Goal: Task Accomplishment & Management: Use online tool/utility

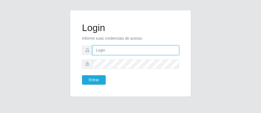
click at [117, 47] on input "text" at bounding box center [135, 50] width 87 height 9
type input "[PERSON_NAME]"
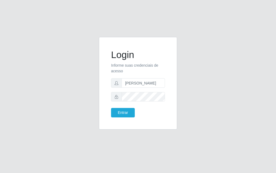
click at [123, 77] on form "Login Informe suas credenciais de acesso [PERSON_NAME] Entrar" at bounding box center [138, 83] width 54 height 68
drag, startPoint x: 123, startPoint y: 77, endPoint x: 136, endPoint y: 11, distance: 67.2
click at [134, 41] on div "Login Informe suas credenciais de acesso [PERSON_NAME] Entrar" at bounding box center [138, 83] width 78 height 92
click at [117, 111] on button "Entrar" at bounding box center [123, 112] width 24 height 9
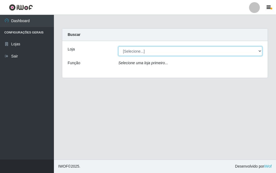
click at [257, 51] on select "[Selecione...] Divino Fogão - [GEOGRAPHIC_DATA]" at bounding box center [190, 50] width 144 height 9
select select "499"
click at [118, 46] on select "[Selecione...] Divino Fogão - [GEOGRAPHIC_DATA]" at bounding box center [190, 50] width 144 height 9
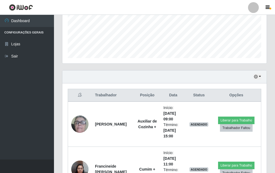
scroll to position [189, 0]
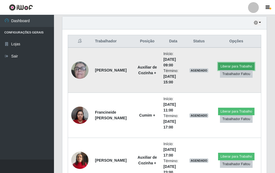
click at [237, 65] on button "Liberar para Trabalho" at bounding box center [236, 67] width 36 height 8
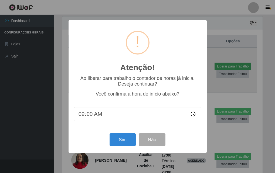
scroll to position [112, 201]
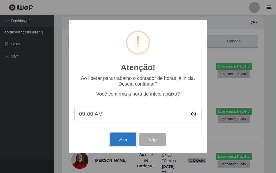
click at [128, 113] on button "Sim" at bounding box center [123, 139] width 26 height 13
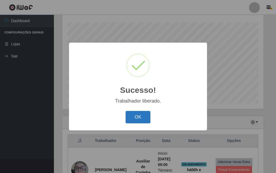
click at [131, 112] on button "OK" at bounding box center [138, 117] width 25 height 13
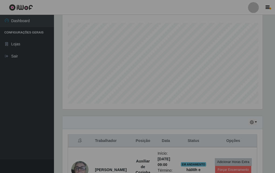
scroll to position [112, 204]
